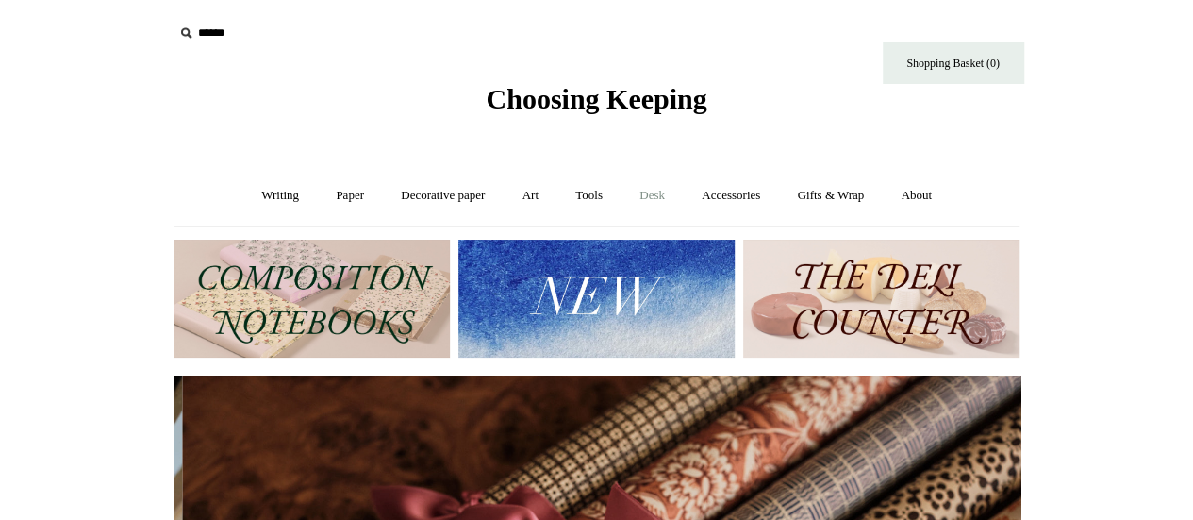
scroll to position [0, 1693]
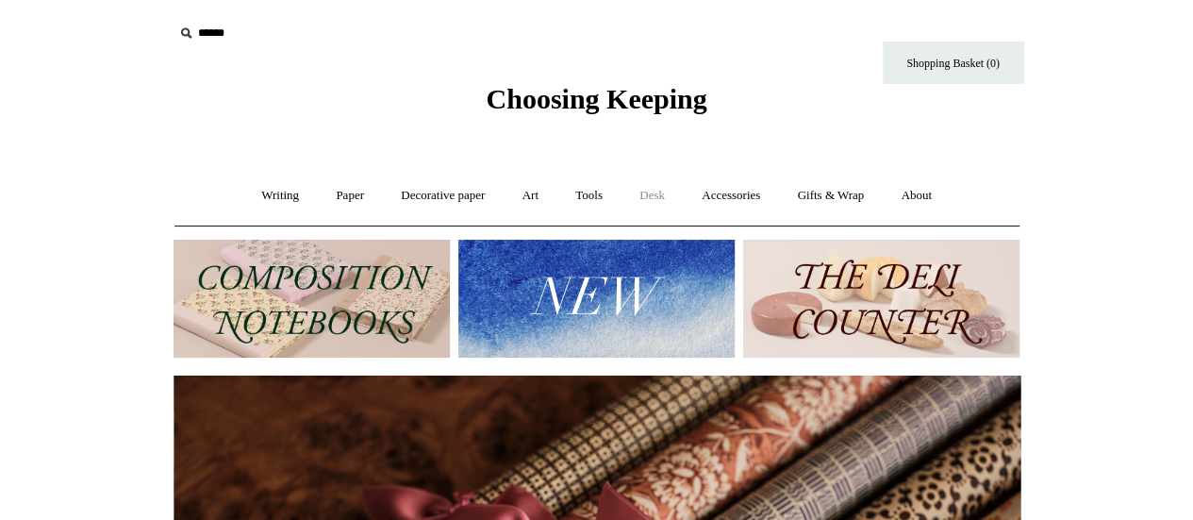
click at [664, 194] on link "Desk +" at bounding box center [651, 196] width 59 height 50
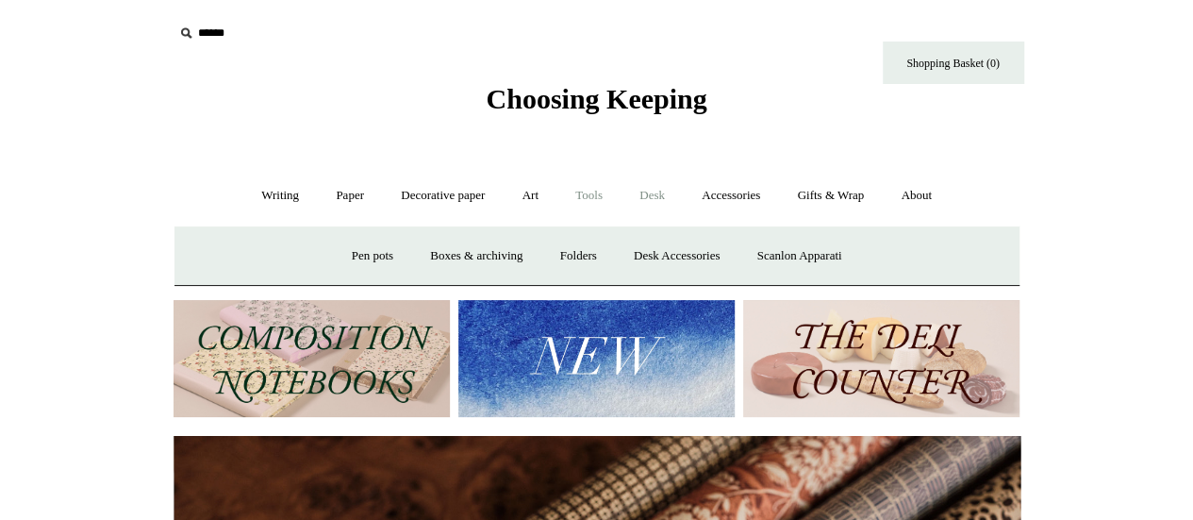
click at [599, 193] on link "Tools +" at bounding box center [588, 196] width 61 height 50
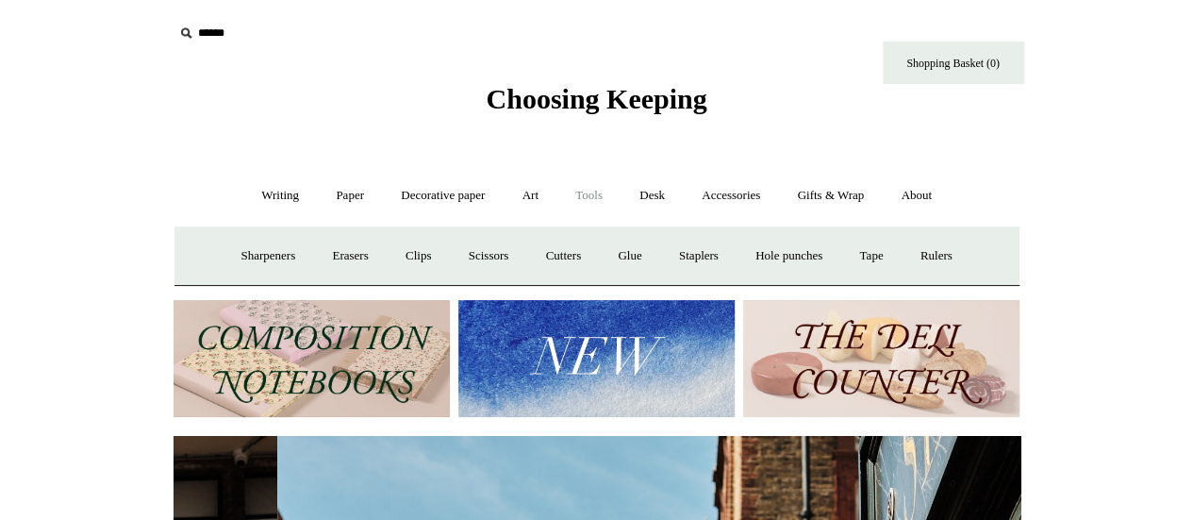
scroll to position [0, 847]
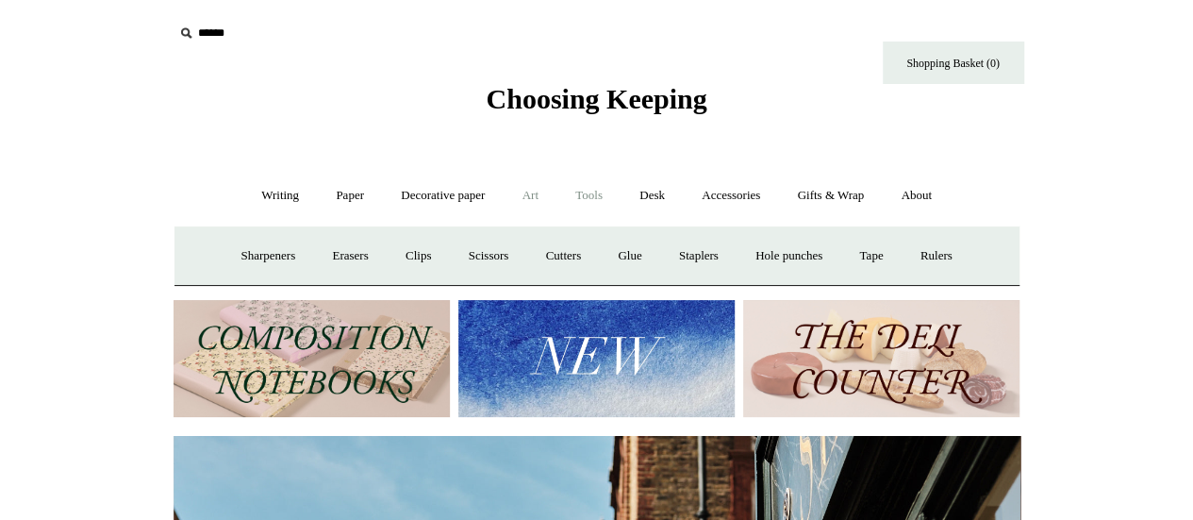
click at [527, 190] on link "Art +" at bounding box center [530, 196] width 50 height 50
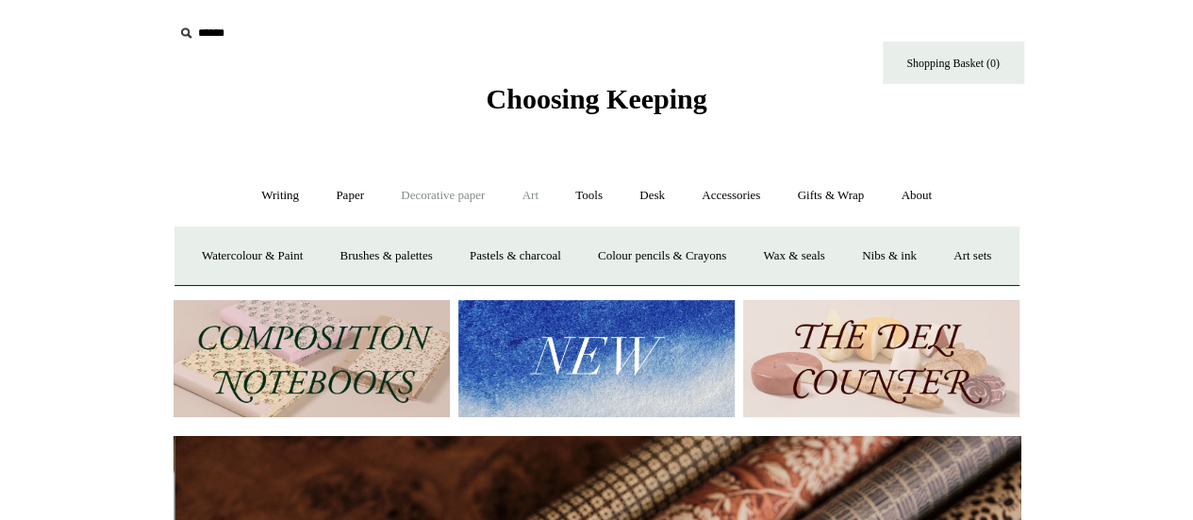
scroll to position [0, 1693]
click at [449, 191] on link "Decorative paper +" at bounding box center [443, 196] width 118 height 50
click at [350, 192] on link "Paper +" at bounding box center [350, 196] width 62 height 50
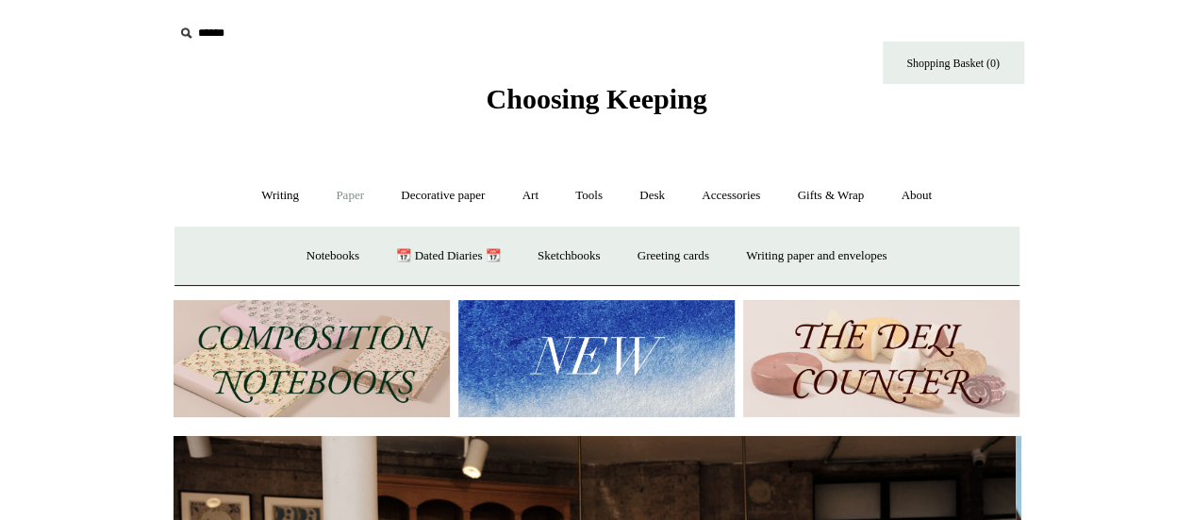
scroll to position [0, 0]
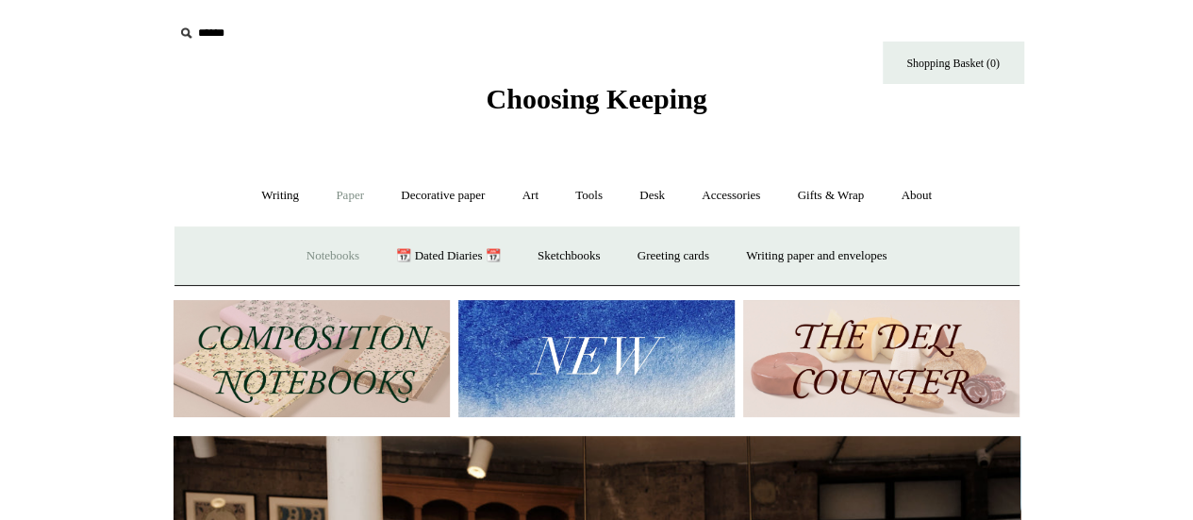
click at [322, 258] on link "Notebooks +" at bounding box center [332, 256] width 87 height 50
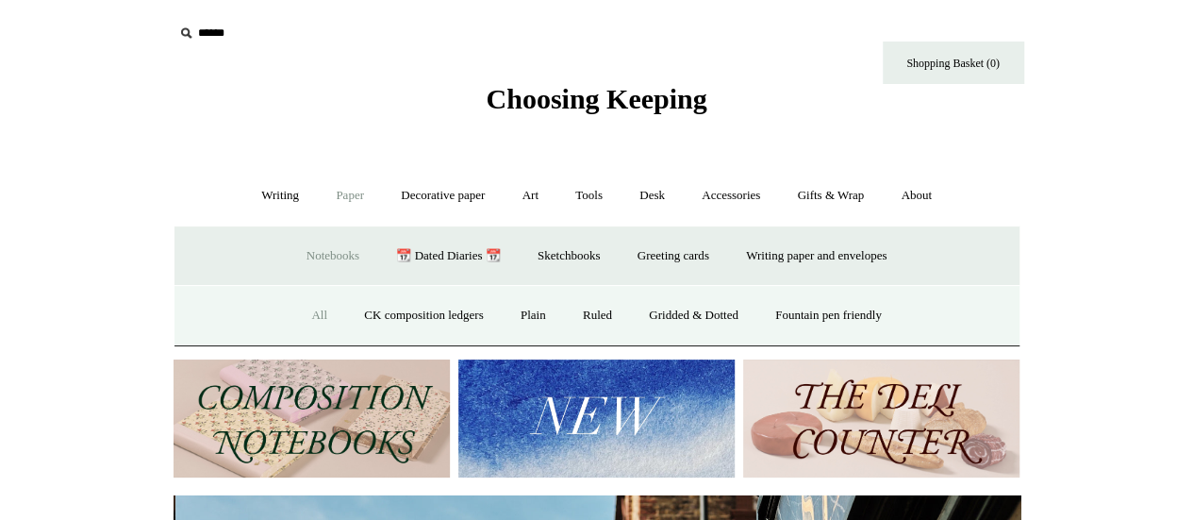
scroll to position [0, 847]
click at [302, 317] on link "All" at bounding box center [319, 315] width 50 height 50
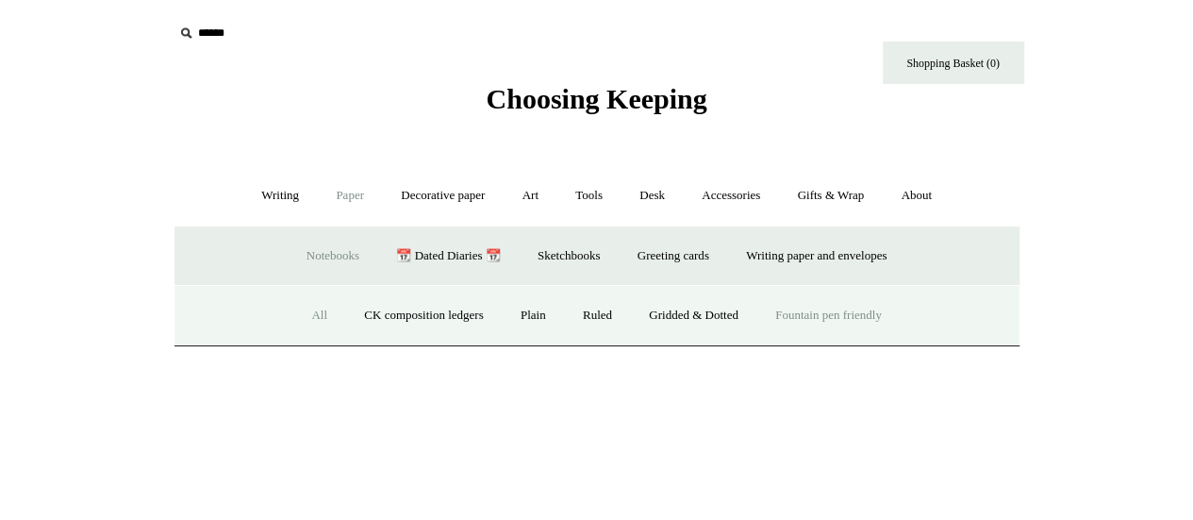
click at [852, 318] on link "Fountain pen friendly" at bounding box center [828, 315] width 140 height 50
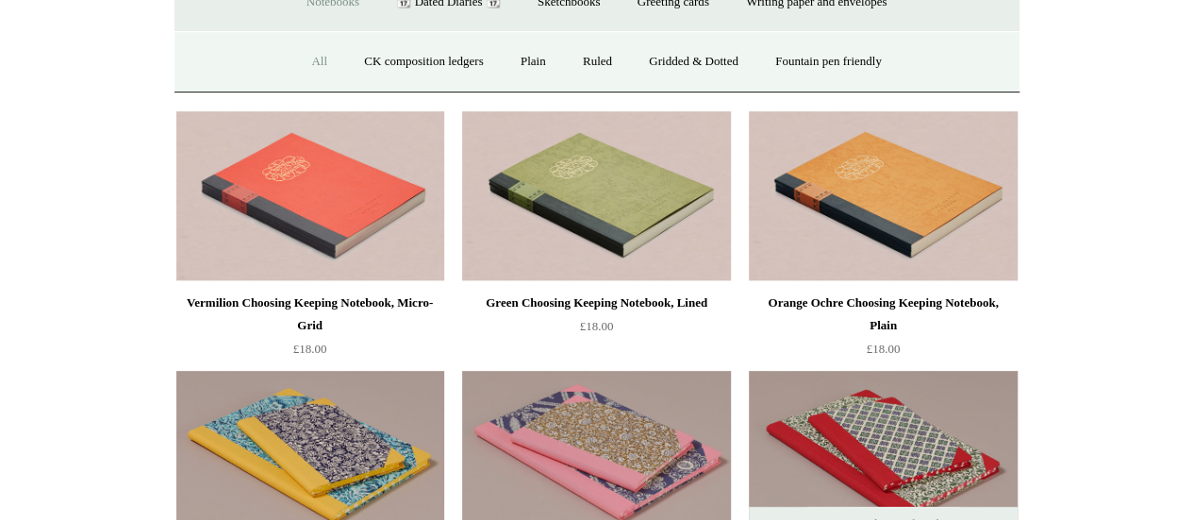
scroll to position [256, 0]
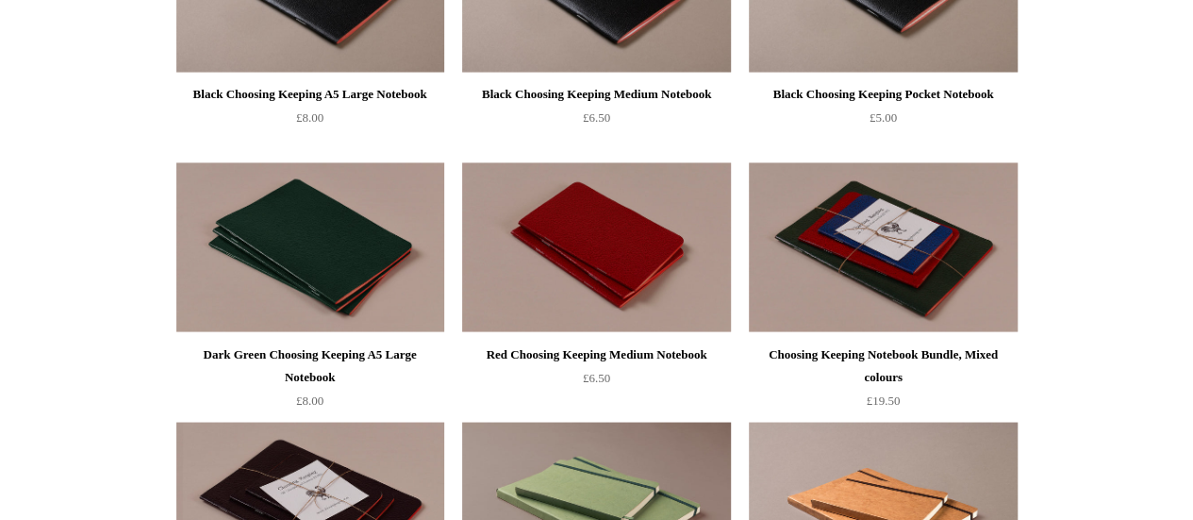
scroll to position [1638, 0]
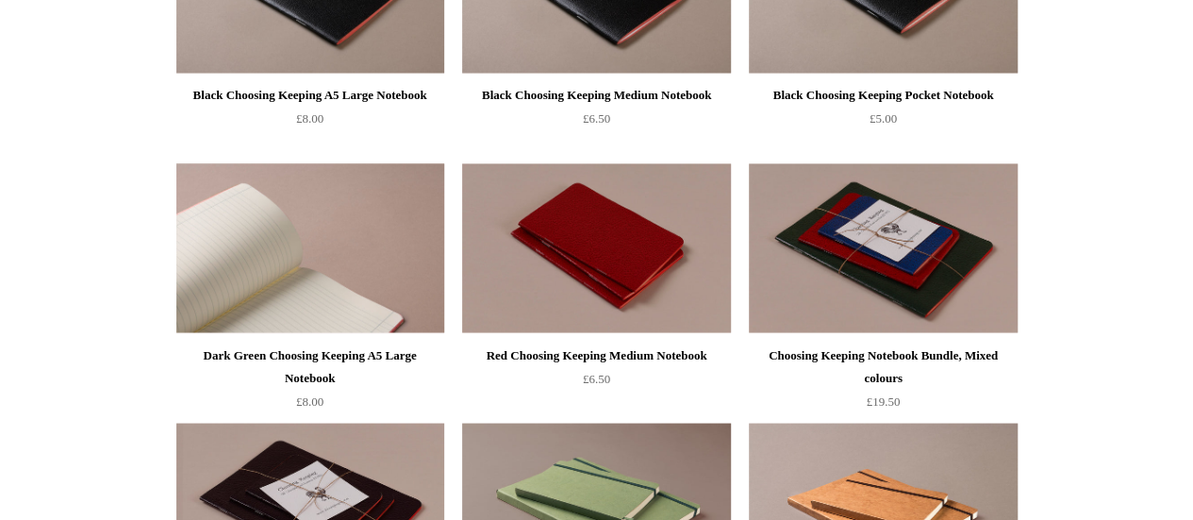
click at [332, 276] on img at bounding box center [310, 248] width 268 height 170
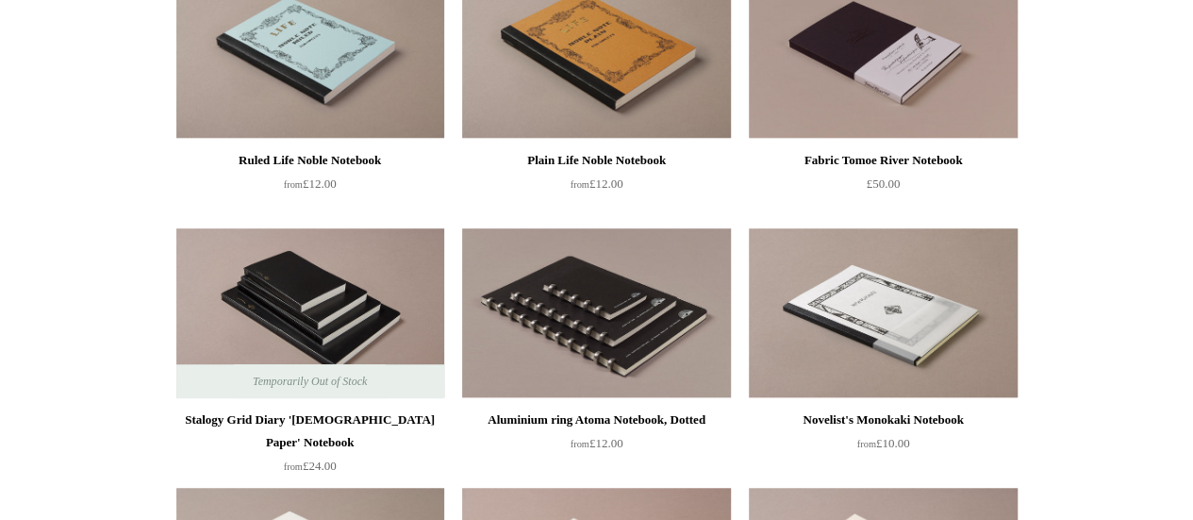
scroll to position [0, 0]
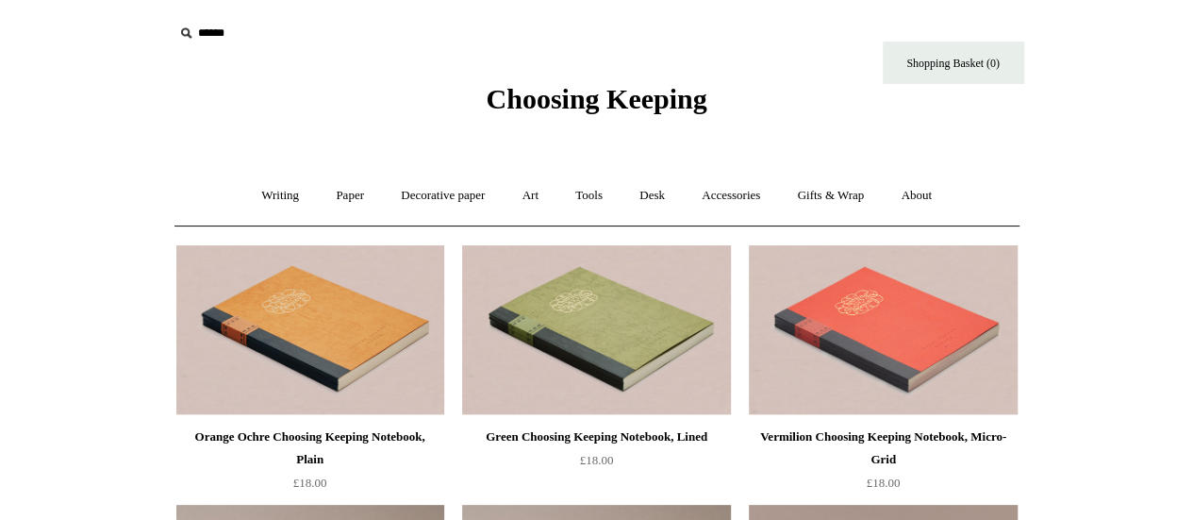
click at [603, 105] on span "Choosing Keeping" at bounding box center [596, 98] width 221 height 31
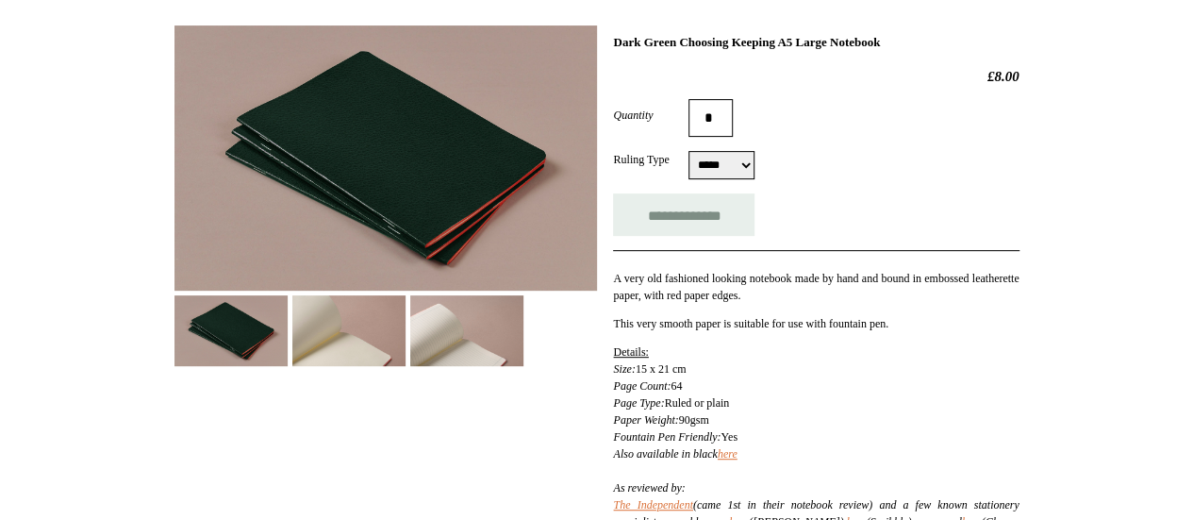
scroll to position [265, 0]
click at [348, 324] on img at bounding box center [348, 329] width 113 height 71
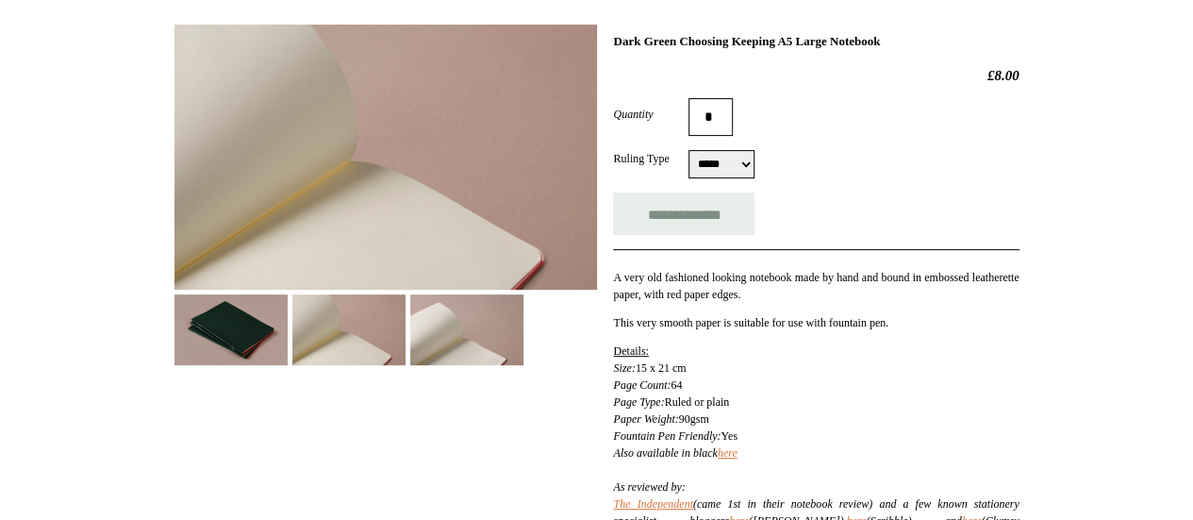
click at [464, 323] on img at bounding box center [466, 329] width 113 height 71
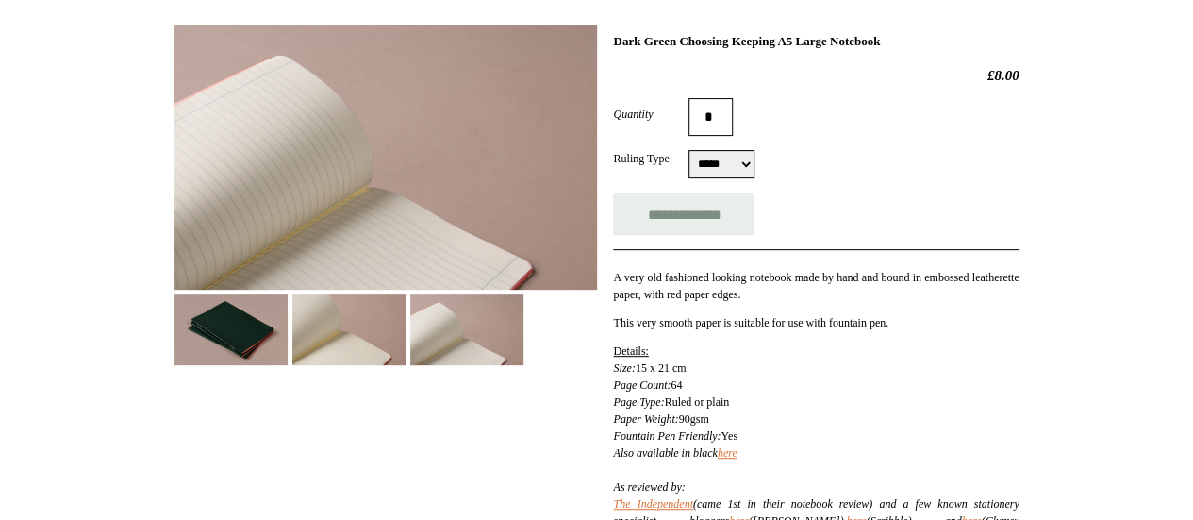
click at [225, 336] on img at bounding box center [230, 329] width 113 height 71
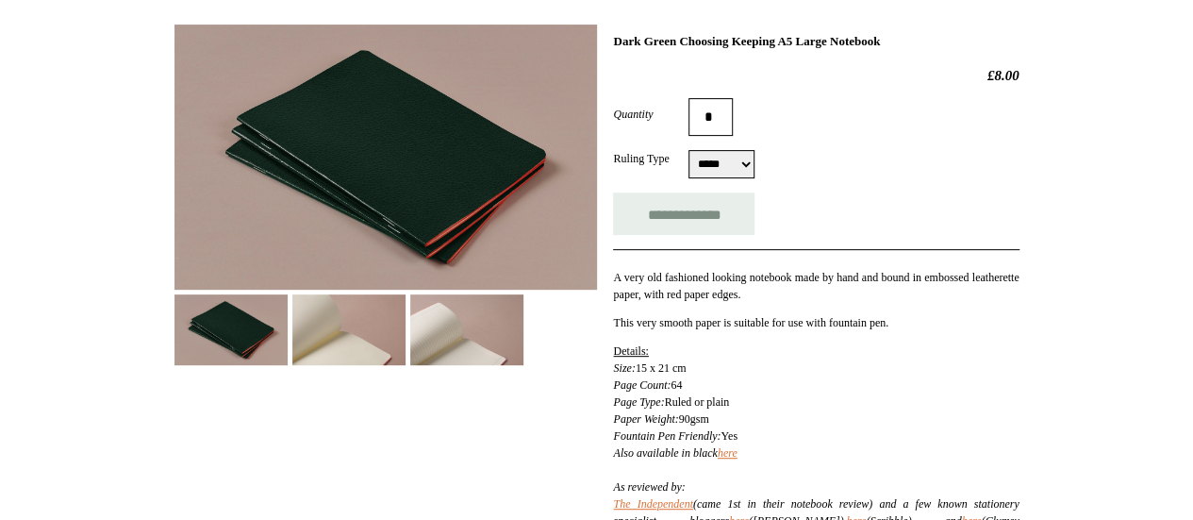
scroll to position [0, 0]
